Goal: Check status: Check status

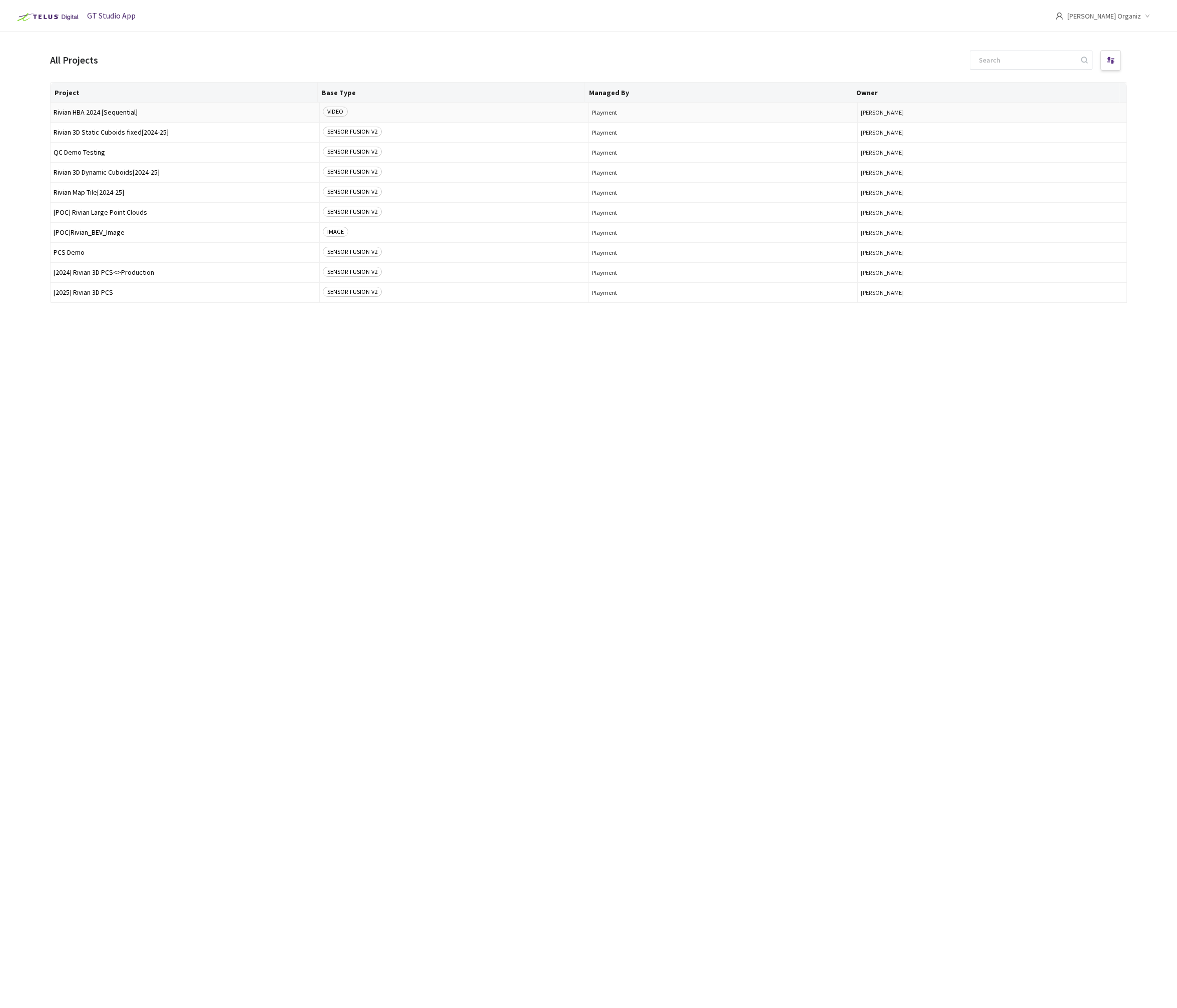
click at [108, 110] on span "Rivian HBA 2024 [Sequential]" at bounding box center [185, 112] width 263 height 7
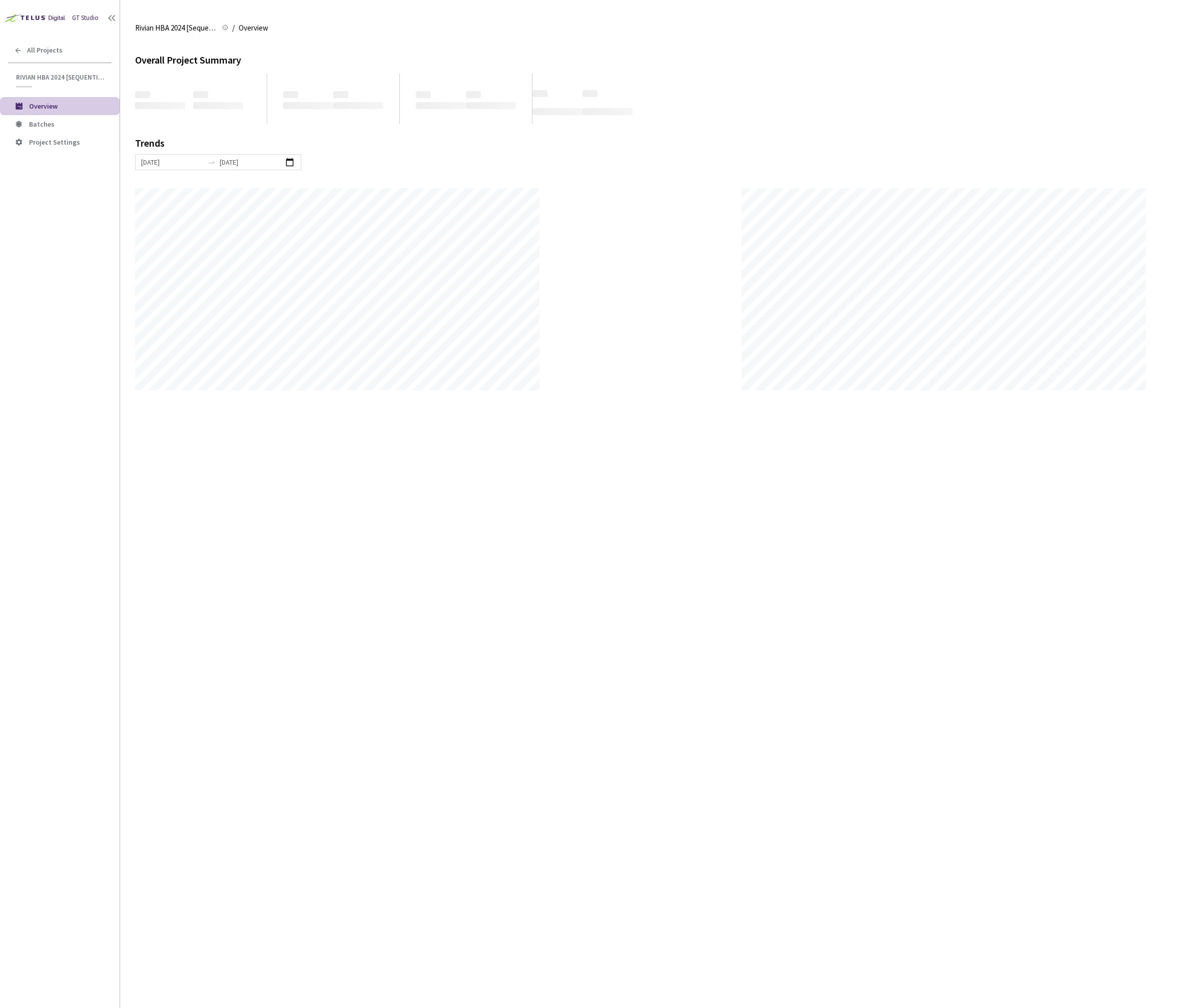
scroll to position [1008, 1177]
click at [56, 131] on li "Batches" at bounding box center [60, 124] width 120 height 18
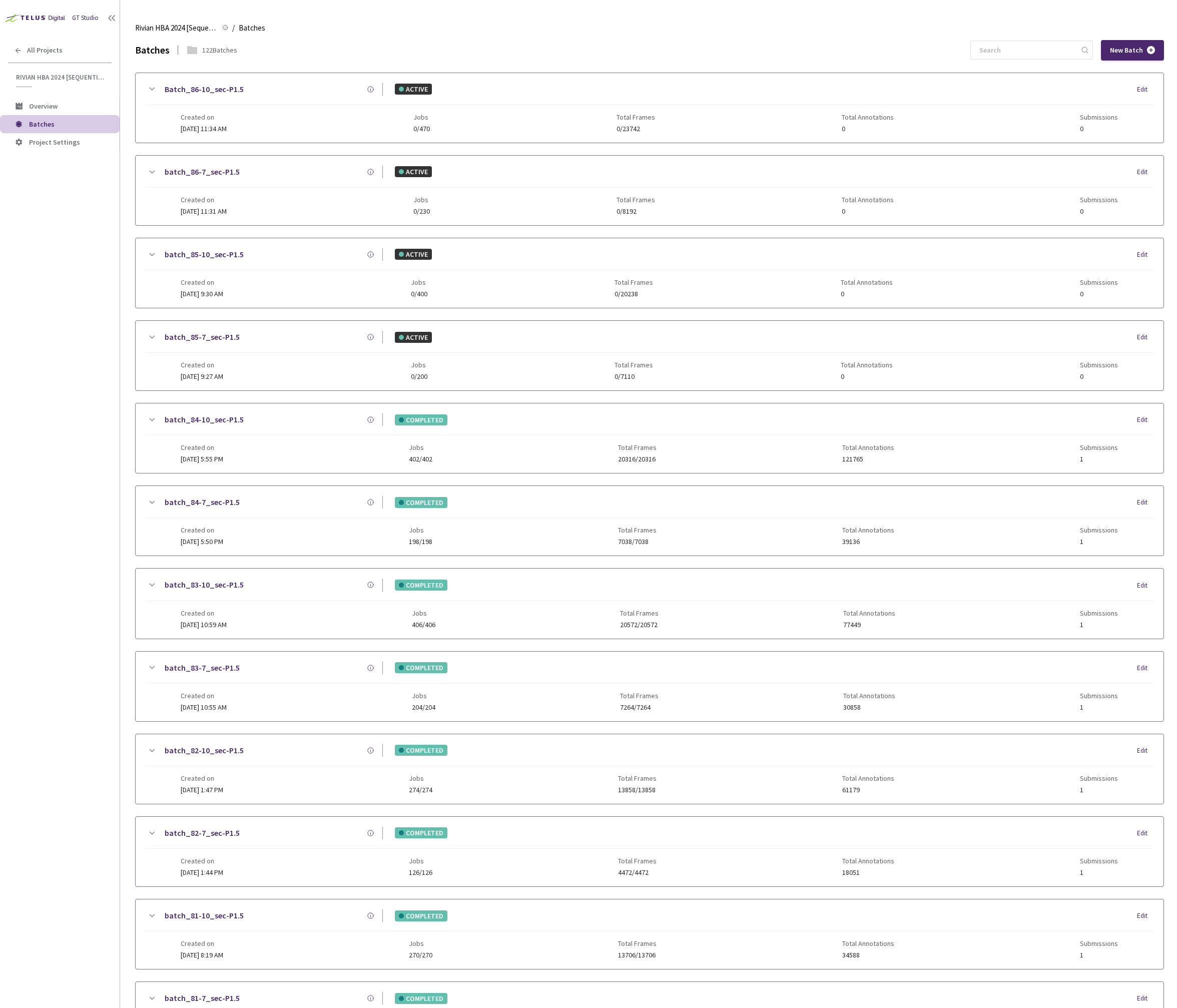
click at [545, 503] on div "COMPLETED Edit" at bounding box center [768, 502] width 771 height 11
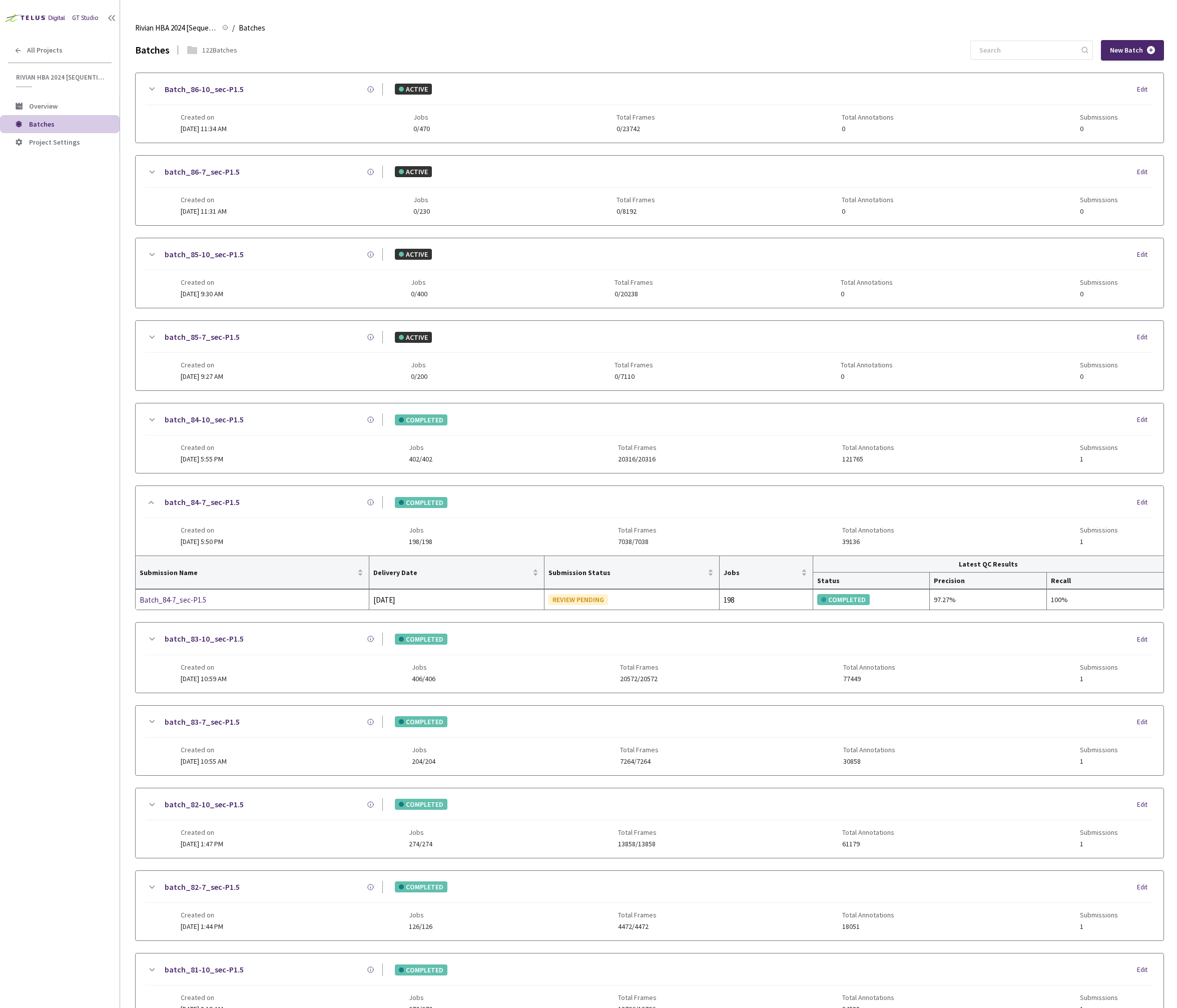
click at [627, 416] on div "COMPLETED Edit" at bounding box center [768, 419] width 771 height 11
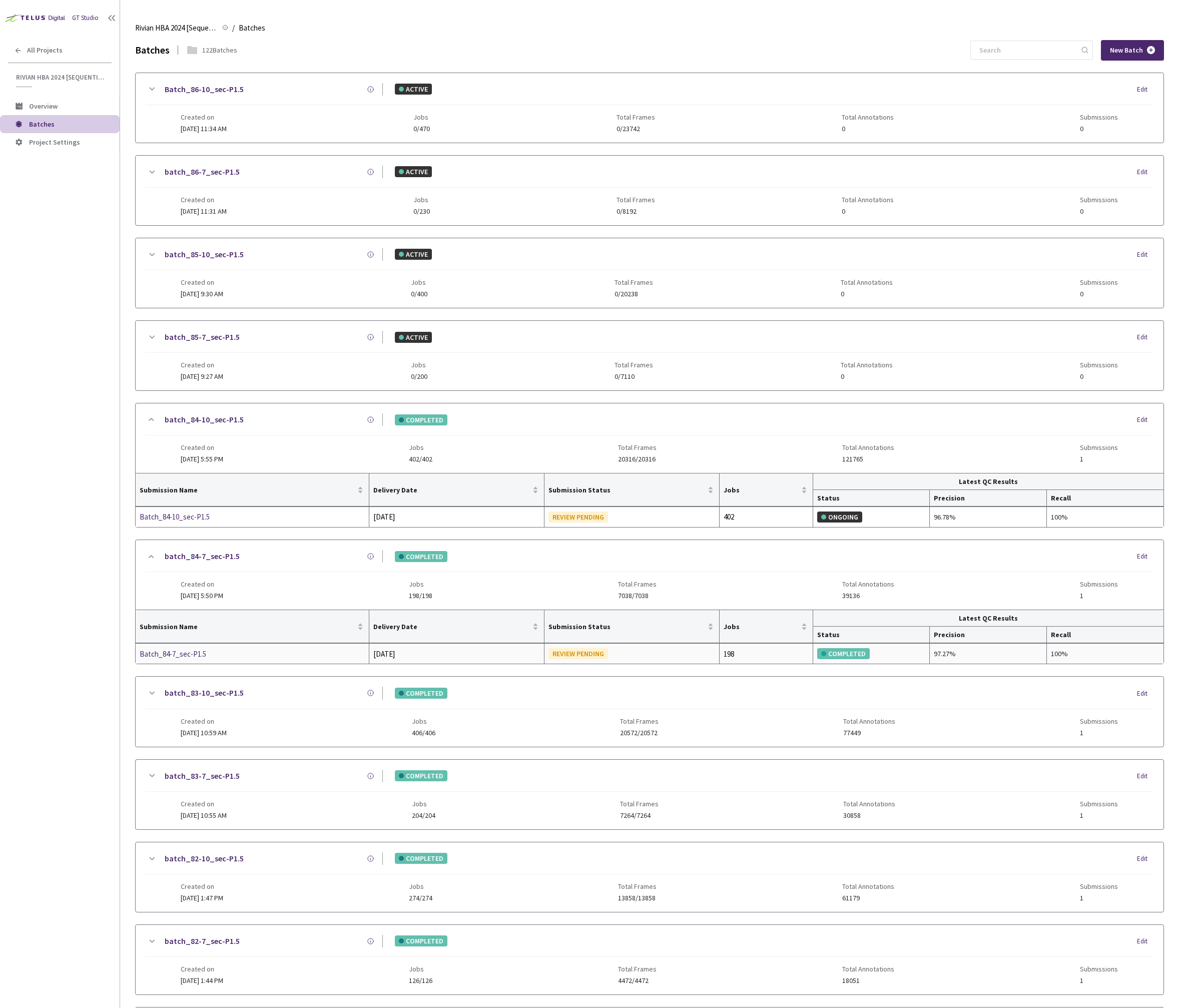
click at [189, 655] on div "Batch_84-7_sec-P1.5" at bounding box center [192, 654] width 106 height 12
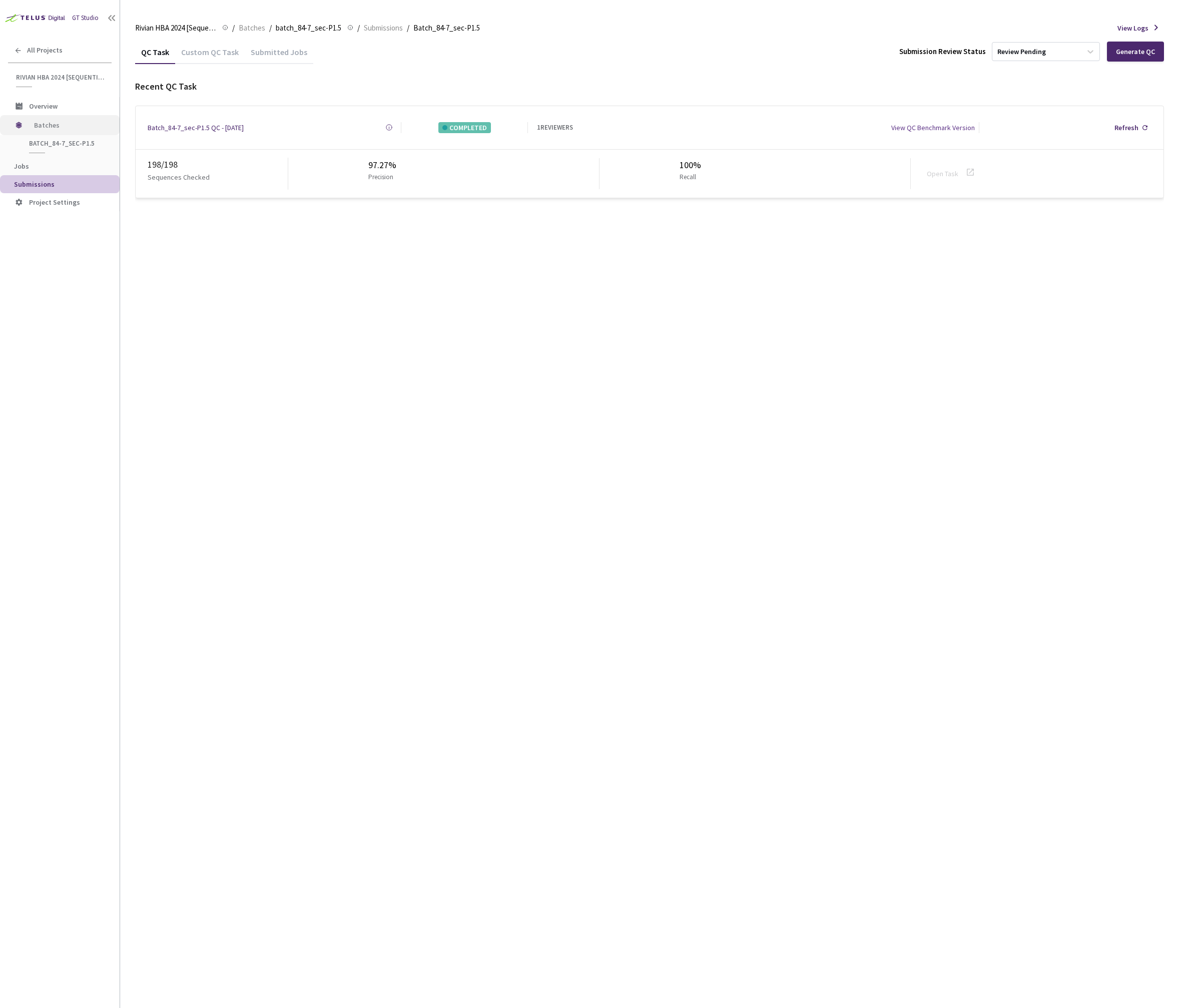
click at [59, 122] on span "Batches" at bounding box center [68, 125] width 68 height 20
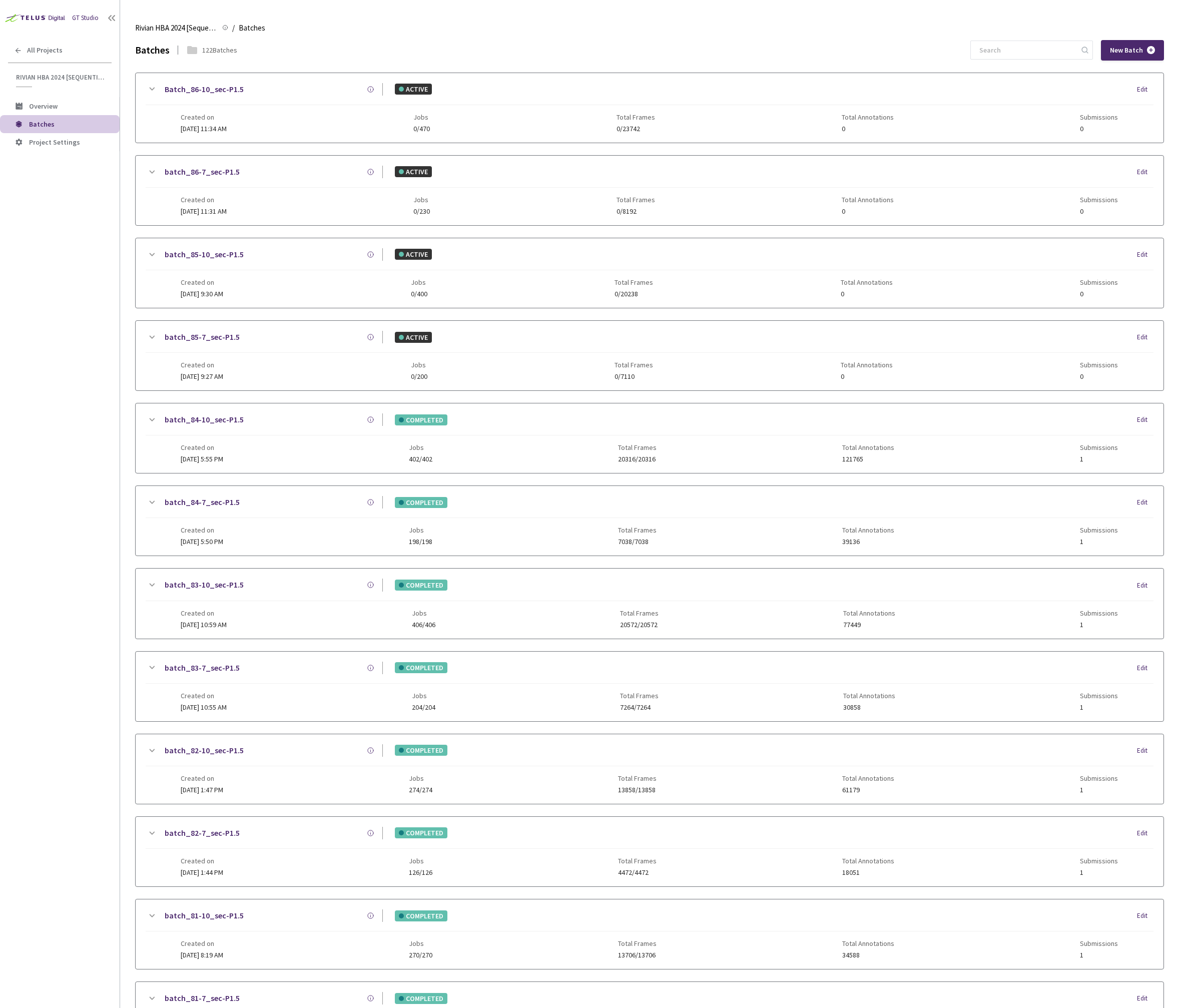
drag, startPoint x: 519, startPoint y: 460, endPoint x: 530, endPoint y: 431, distance: 31.0
click at [520, 460] on div "Created on 11 Sep, 2025 at 5:55 PM Jobs 402/402 Total Frames 20316/20316 Total …" at bounding box center [649, 449] width 937 height 28
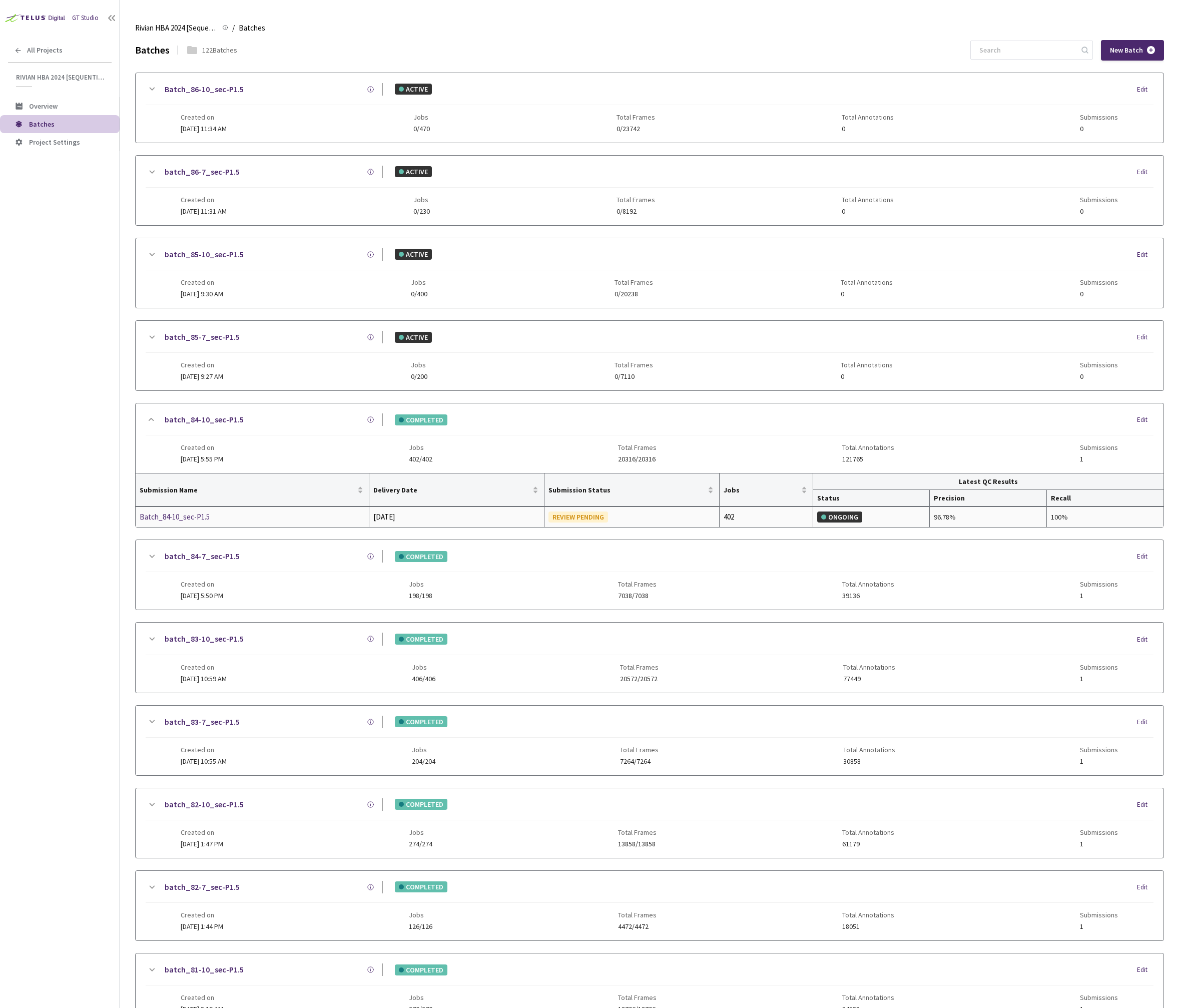
click at [208, 520] on div "Batch_84-10_sec-P1.5" at bounding box center [192, 517] width 106 height 12
